Goal: Find specific page/section: Find specific page/section

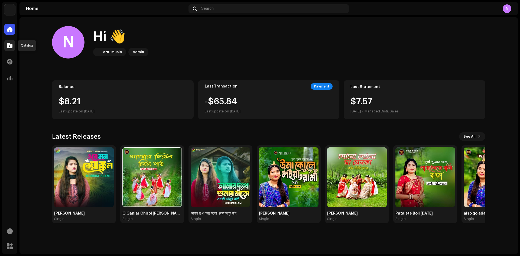
click at [12, 44] on span at bounding box center [9, 45] width 5 height 4
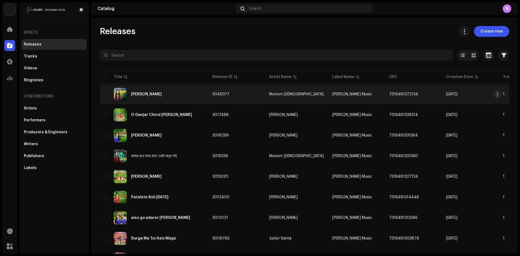
click at [150, 94] on div "[PERSON_NAME]" at bounding box center [146, 94] width 31 height 4
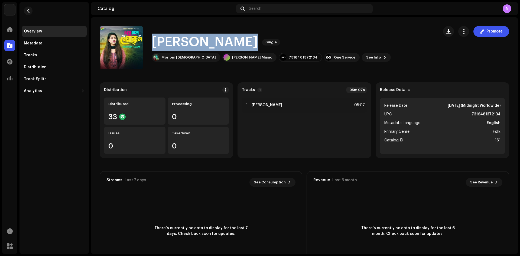
drag, startPoint x: 154, startPoint y: 43, endPoint x: 263, endPoint y: 40, distance: 108.6
click at [267, 38] on div "[PERSON_NAME] Single" at bounding box center [271, 42] width 239 height 17
copy div "[PERSON_NAME] Single"
